Goal: Find specific page/section: Find specific page/section

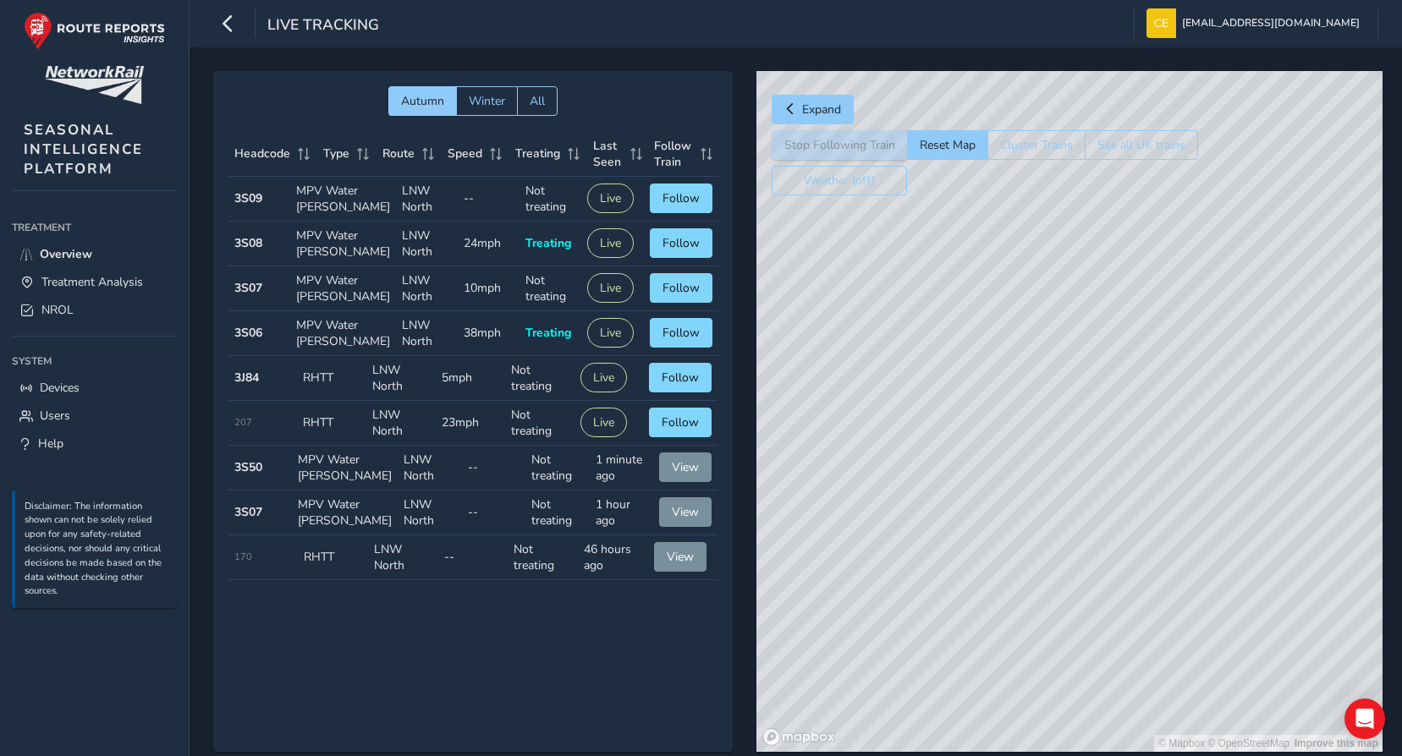
drag, startPoint x: 1001, startPoint y: 525, endPoint x: 1055, endPoint y: 473, distance: 74.8
click at [1055, 473] on div "© Mapbox © OpenStreetMap Improve this map" at bounding box center [1069, 411] width 626 height 681
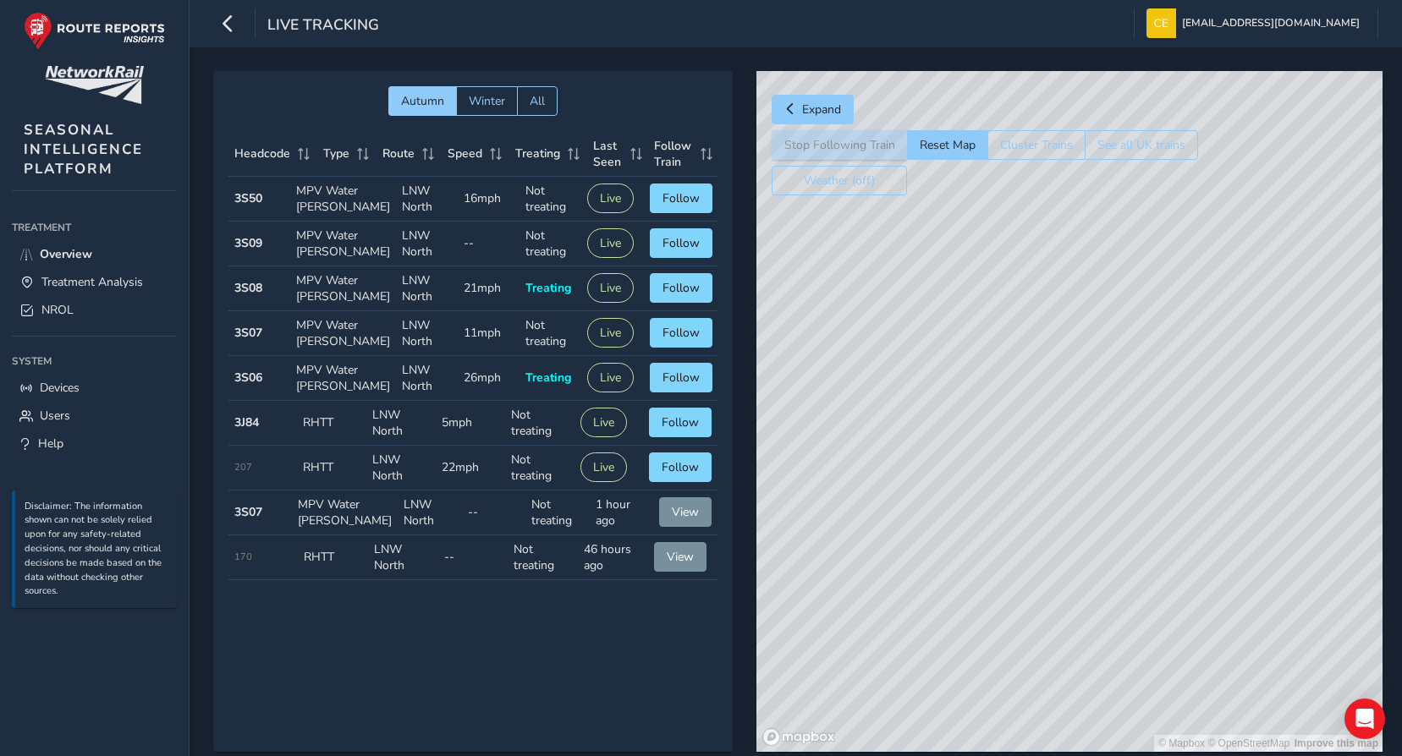
click at [944, 456] on div "© Mapbox © OpenStreetMap Improve this map" at bounding box center [1069, 411] width 626 height 681
click at [935, 448] on div "© Mapbox © OpenStreetMap Improve this map" at bounding box center [1069, 411] width 626 height 681
click at [847, 144] on button "Stop Following Train" at bounding box center [839, 145] width 135 height 30
click at [935, 140] on button "Reset Map" at bounding box center [947, 145] width 80 height 30
drag, startPoint x: 917, startPoint y: 504, endPoint x: 974, endPoint y: 344, distance: 169.6
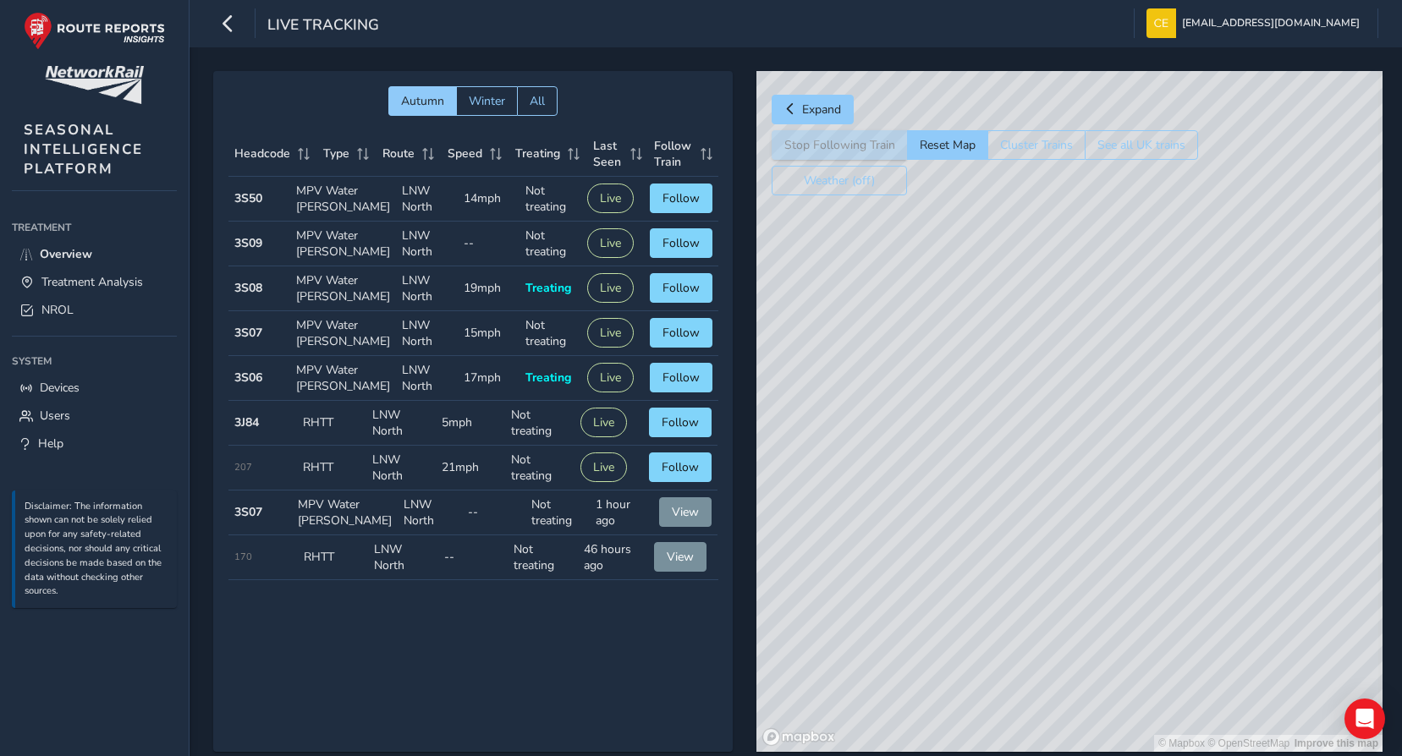
click at [974, 344] on div "© Mapbox © OpenStreetMap Improve this map" at bounding box center [1069, 411] width 626 height 681
drag, startPoint x: 970, startPoint y: 451, endPoint x: 918, endPoint y: 479, distance: 58.7
click at [918, 479] on div "© Mapbox © OpenStreetMap Improve this map" at bounding box center [1069, 411] width 626 height 681
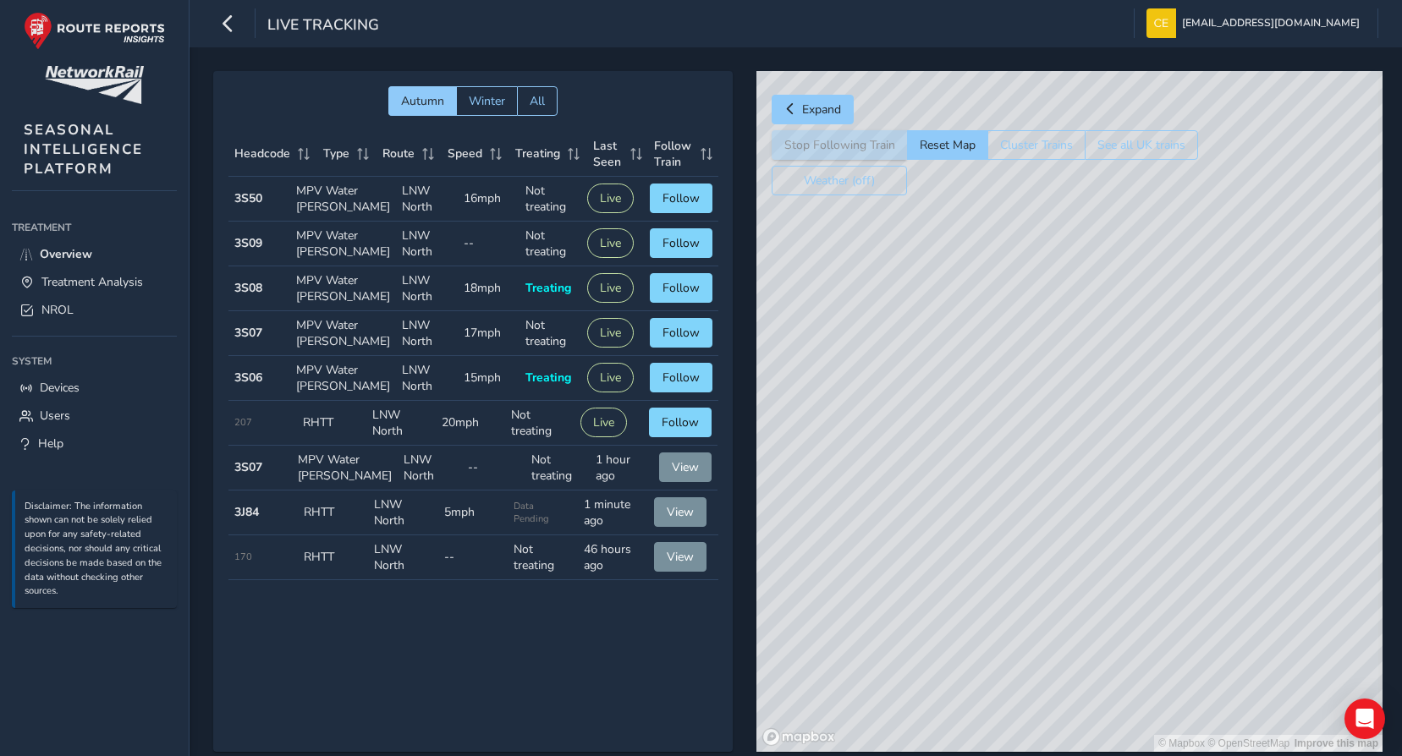
drag, startPoint x: 1085, startPoint y: 343, endPoint x: 1096, endPoint y: 683, distance: 340.2
click at [1096, 683] on div "© Mapbox © OpenStreetMap Improve this map" at bounding box center [1069, 411] width 626 height 681
drag, startPoint x: 936, startPoint y: 382, endPoint x: 964, endPoint y: 413, distance: 41.9
click at [959, 412] on div "© Mapbox © OpenStreetMap Improve this map" at bounding box center [1069, 411] width 626 height 681
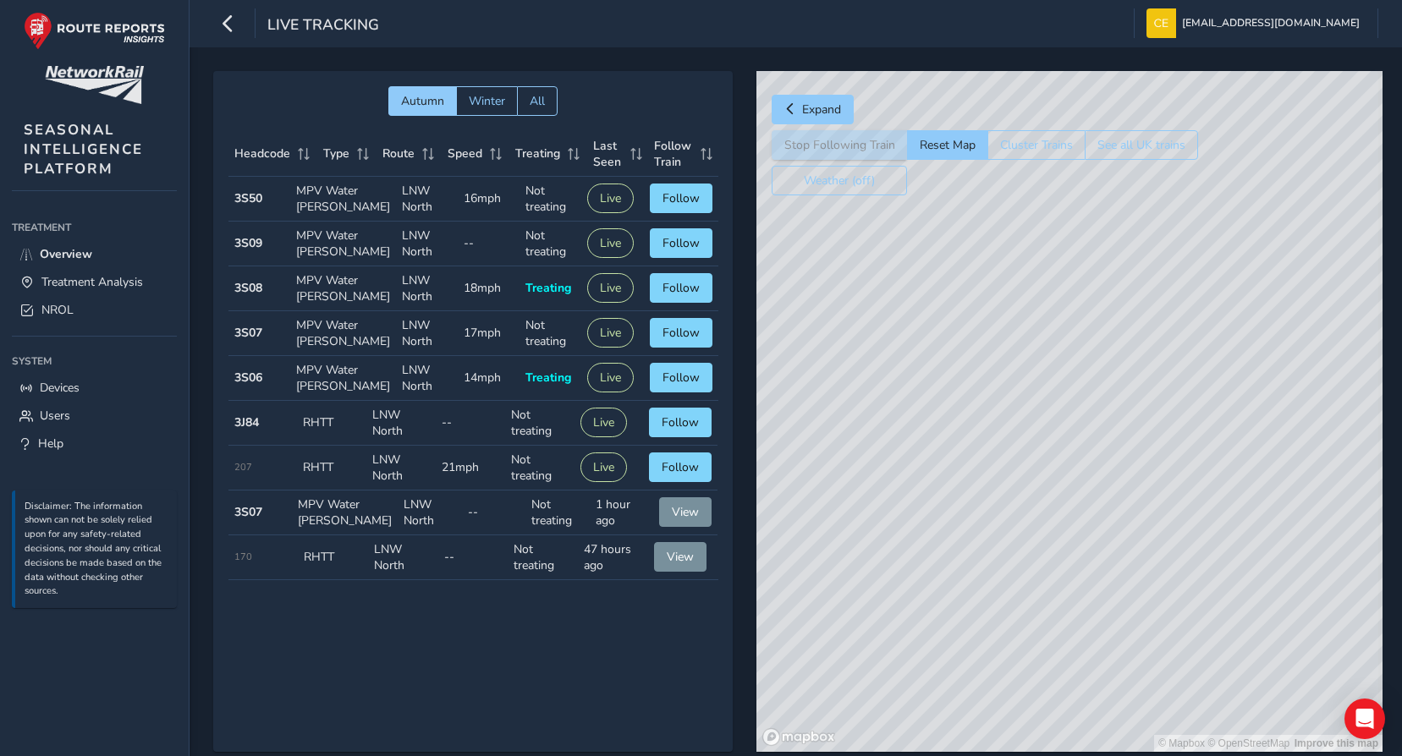
drag, startPoint x: 1066, startPoint y: 442, endPoint x: 1055, endPoint y: 378, distance: 64.4
click at [1055, 378] on div "© Mapbox © OpenStreetMap Improve this map" at bounding box center [1069, 411] width 626 height 681
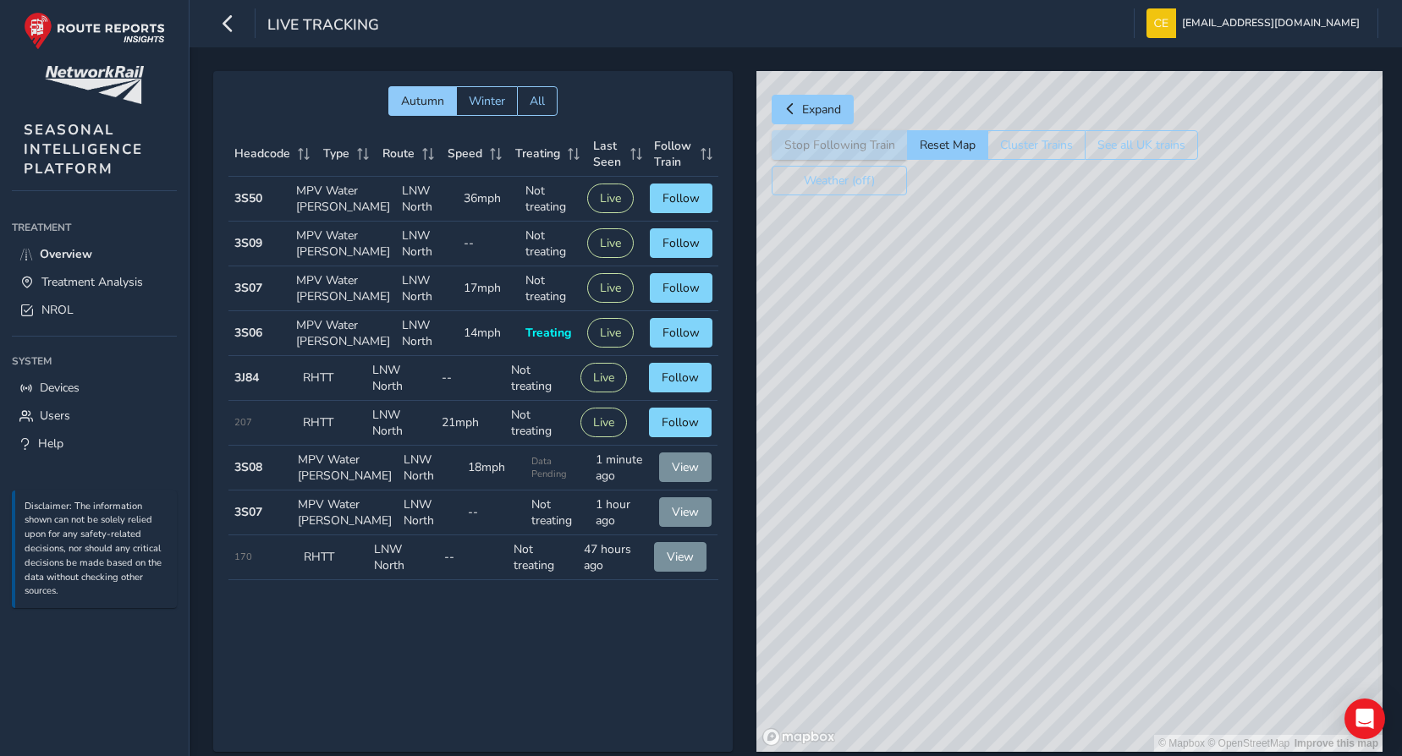
drag, startPoint x: 989, startPoint y: 448, endPoint x: 990, endPoint y: 327, distance: 121.0
click at [990, 327] on div "© Mapbox © OpenStreetMap Improve this map" at bounding box center [1069, 411] width 626 height 681
click at [1014, 496] on div "© Mapbox © OpenStreetMap Improve this map" at bounding box center [1069, 411] width 626 height 681
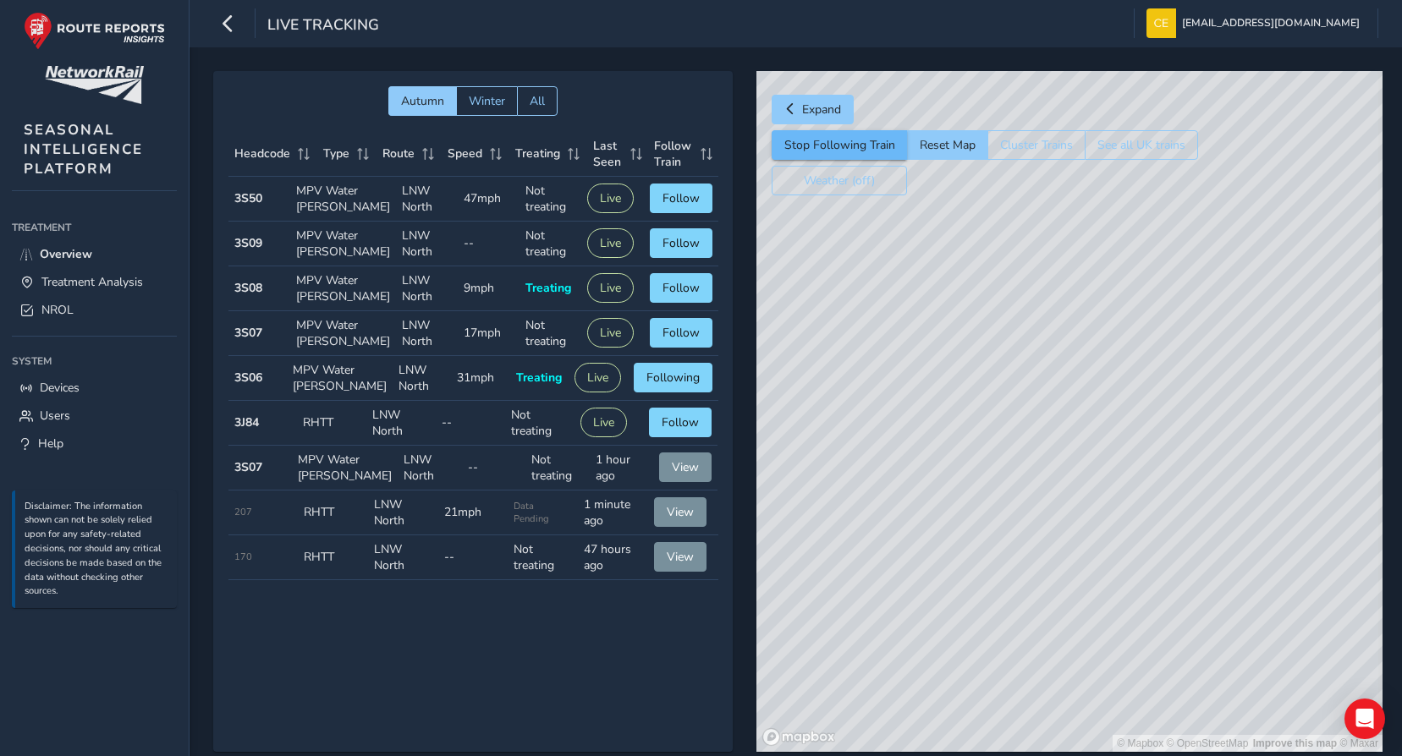
click at [840, 146] on button "Stop Following Train" at bounding box center [839, 145] width 135 height 30
click at [927, 143] on button "Reset Map" at bounding box center [947, 145] width 80 height 30
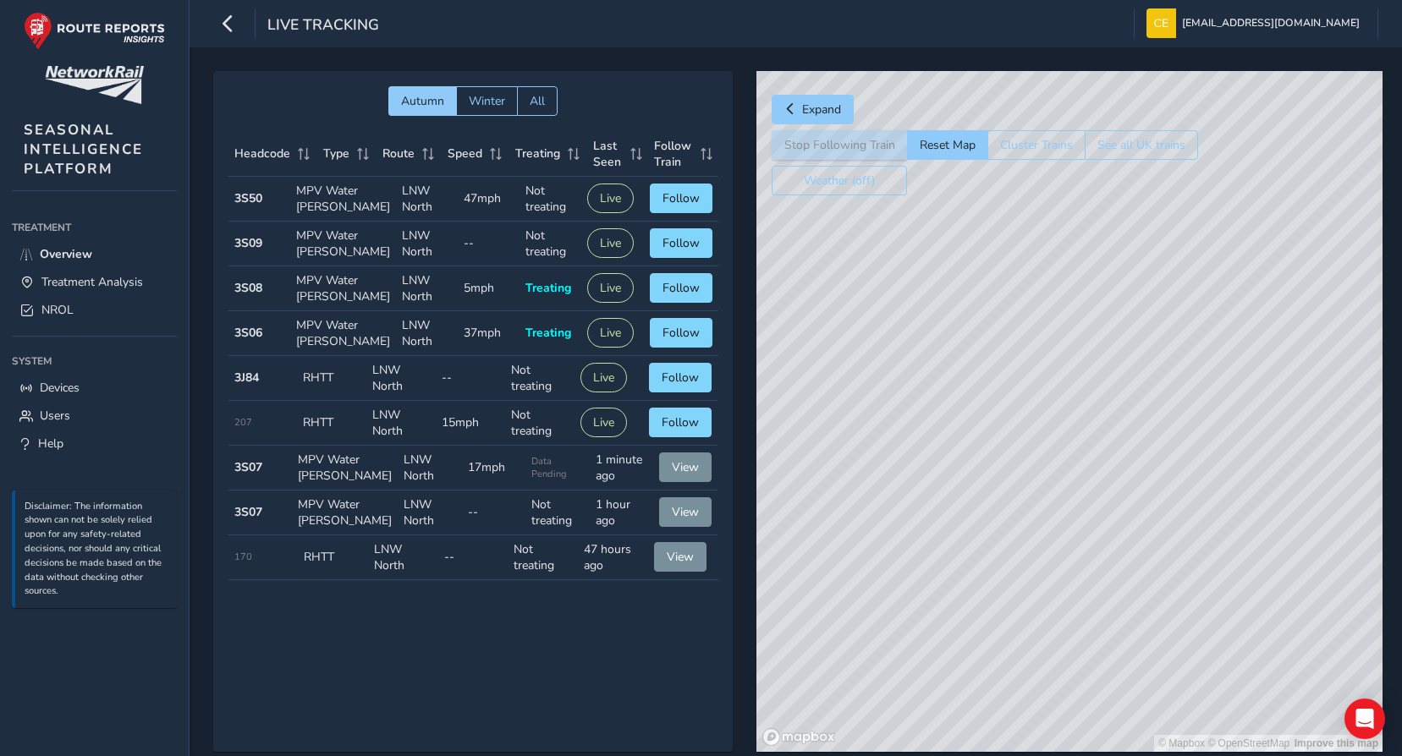
drag, startPoint x: 1049, startPoint y: 423, endPoint x: 1047, endPoint y: 349, distance: 74.5
click at [1047, 349] on div "© Mapbox © OpenStreetMap Improve this map" at bounding box center [1069, 411] width 626 height 681
click at [1019, 592] on div "© Mapbox © OpenStreetMap Improve this map" at bounding box center [1069, 411] width 626 height 681
click at [833, 138] on button "Stop Following Train" at bounding box center [839, 145] width 135 height 30
click at [930, 148] on button "Reset Map" at bounding box center [947, 145] width 80 height 30
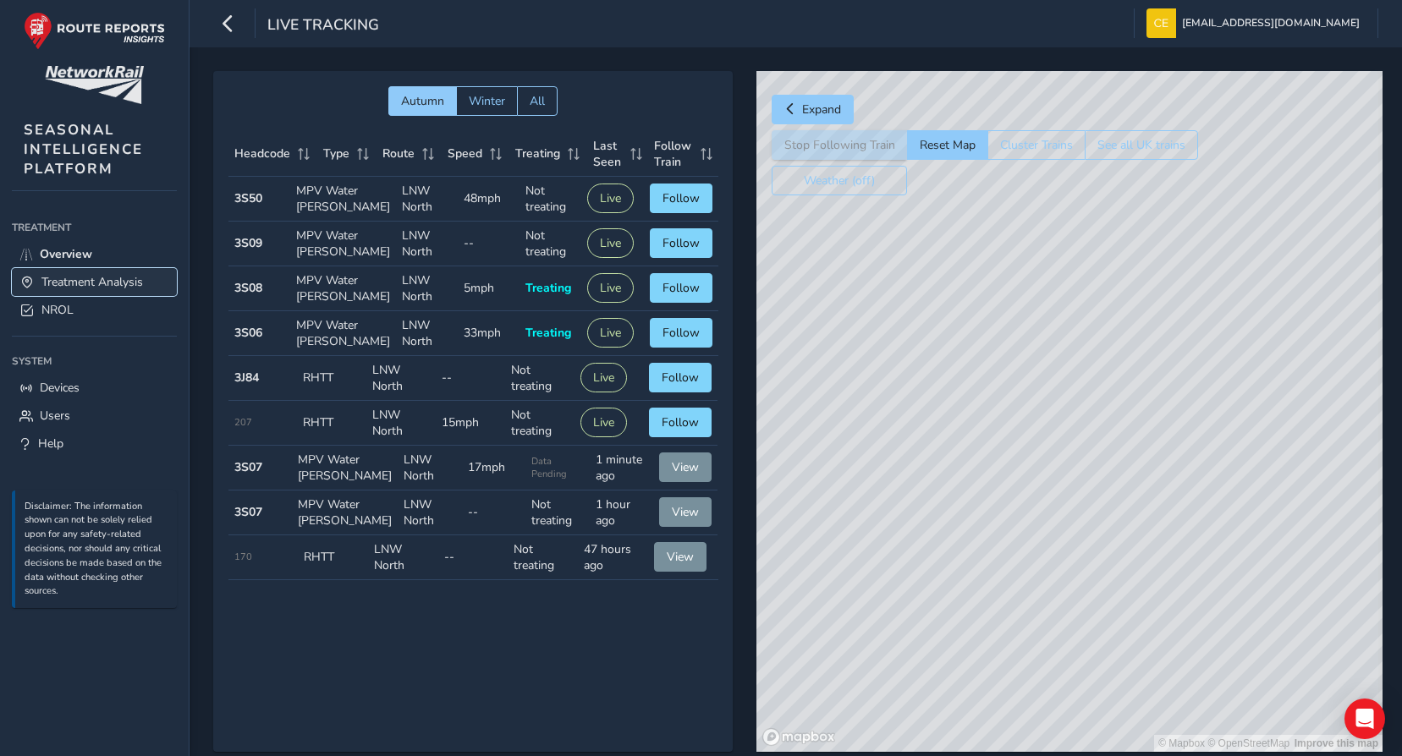
click at [75, 271] on link "Treatment Analysis" at bounding box center [94, 282] width 165 height 28
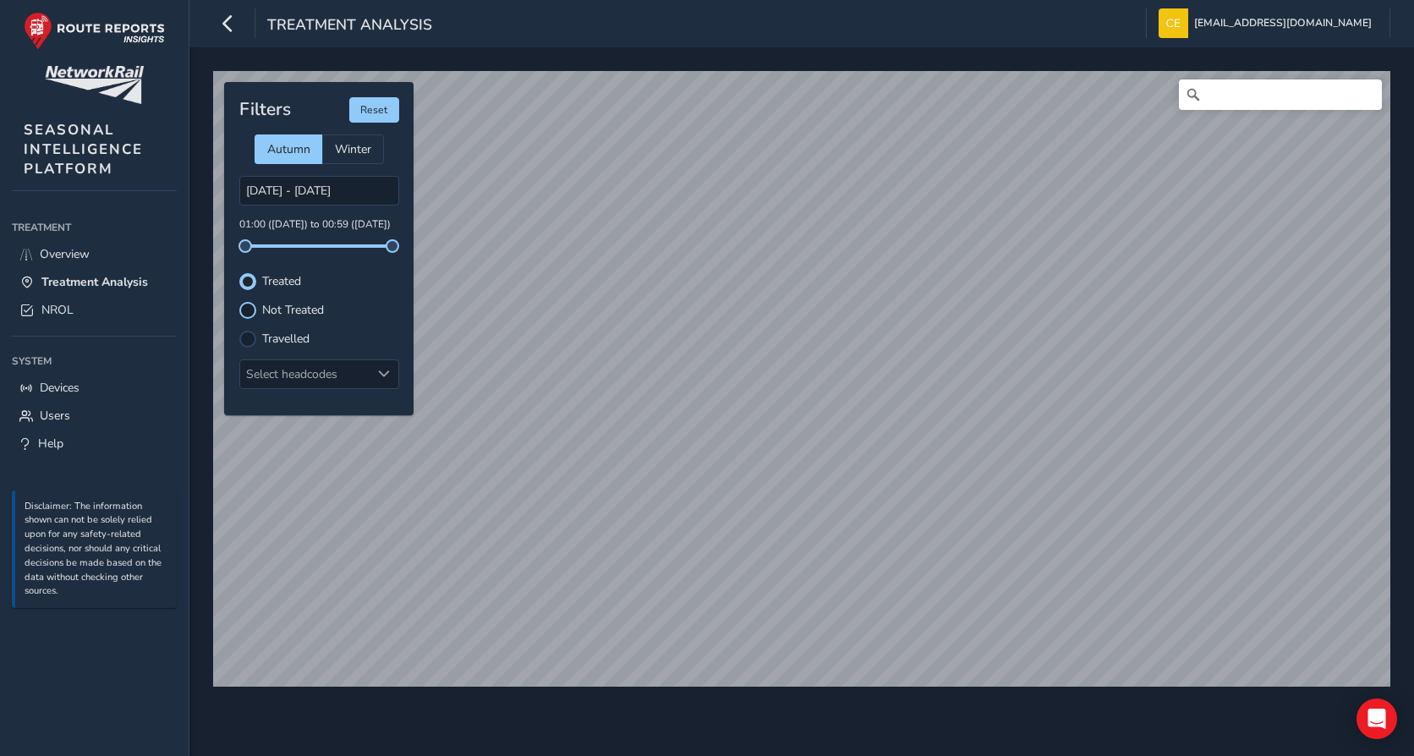
click at [250, 311] on div at bounding box center [247, 310] width 17 height 17
click at [272, 280] on label "Treated" at bounding box center [281, 282] width 39 height 12
click at [248, 280] on input "Treated" at bounding box center [248, 280] width 0 height 0
